Goal: Check status: Check status

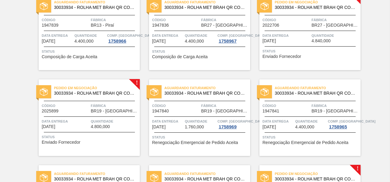
scroll to position [797, 0]
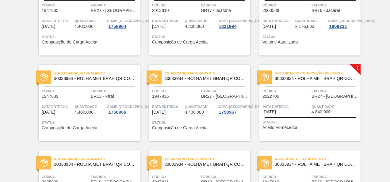
scroll to position [186, 0]
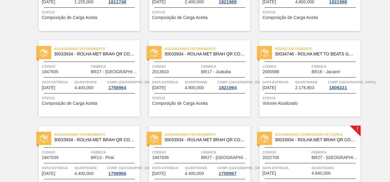
click at [340, 130] on div "Aguardando Composição de Carga 30033934 - ROLHA MET BRAH QR CODE 021CX105 Códig…" at bounding box center [309, 164] width 101 height 77
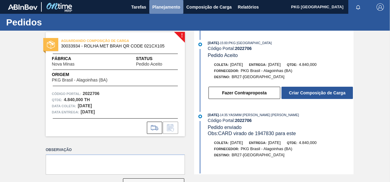
click at [161, 11] on button "Planejamento" at bounding box center [166, 7] width 34 height 14
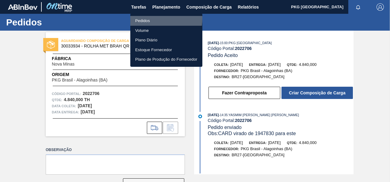
click at [143, 18] on li "Pedidos" at bounding box center [166, 21] width 72 height 10
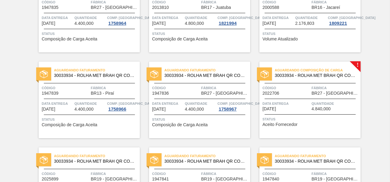
scroll to position [252, 0]
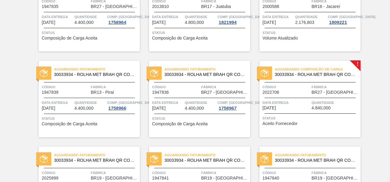
click at [322, 64] on div "Aguardando Composição de Carga 30033934 - ROLHA MET BRAH QR CODE 021CX105 Códig…" at bounding box center [309, 99] width 101 height 77
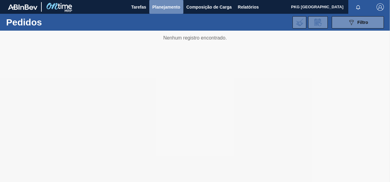
click at [162, 8] on span "Planejamento" at bounding box center [166, 6] width 28 height 7
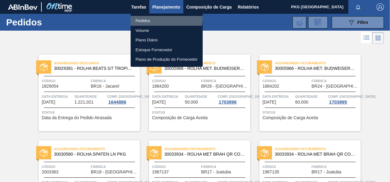
click at [149, 18] on li "Pedidos" at bounding box center [167, 21] width 72 height 10
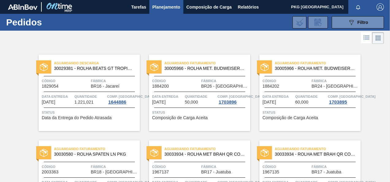
scroll to position [159, 0]
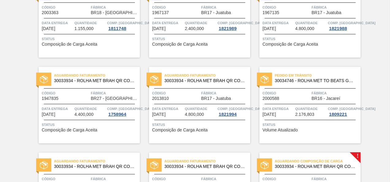
drag, startPoint x: 388, startPoint y: 33, endPoint x: 388, endPoint y: 41, distance: 8.3
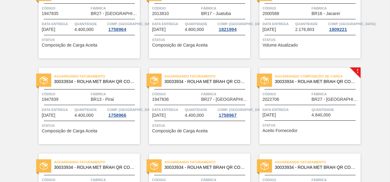
scroll to position [240, 0]
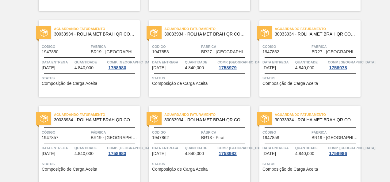
scroll to position [797, 0]
